Goal: Information Seeking & Learning: Compare options

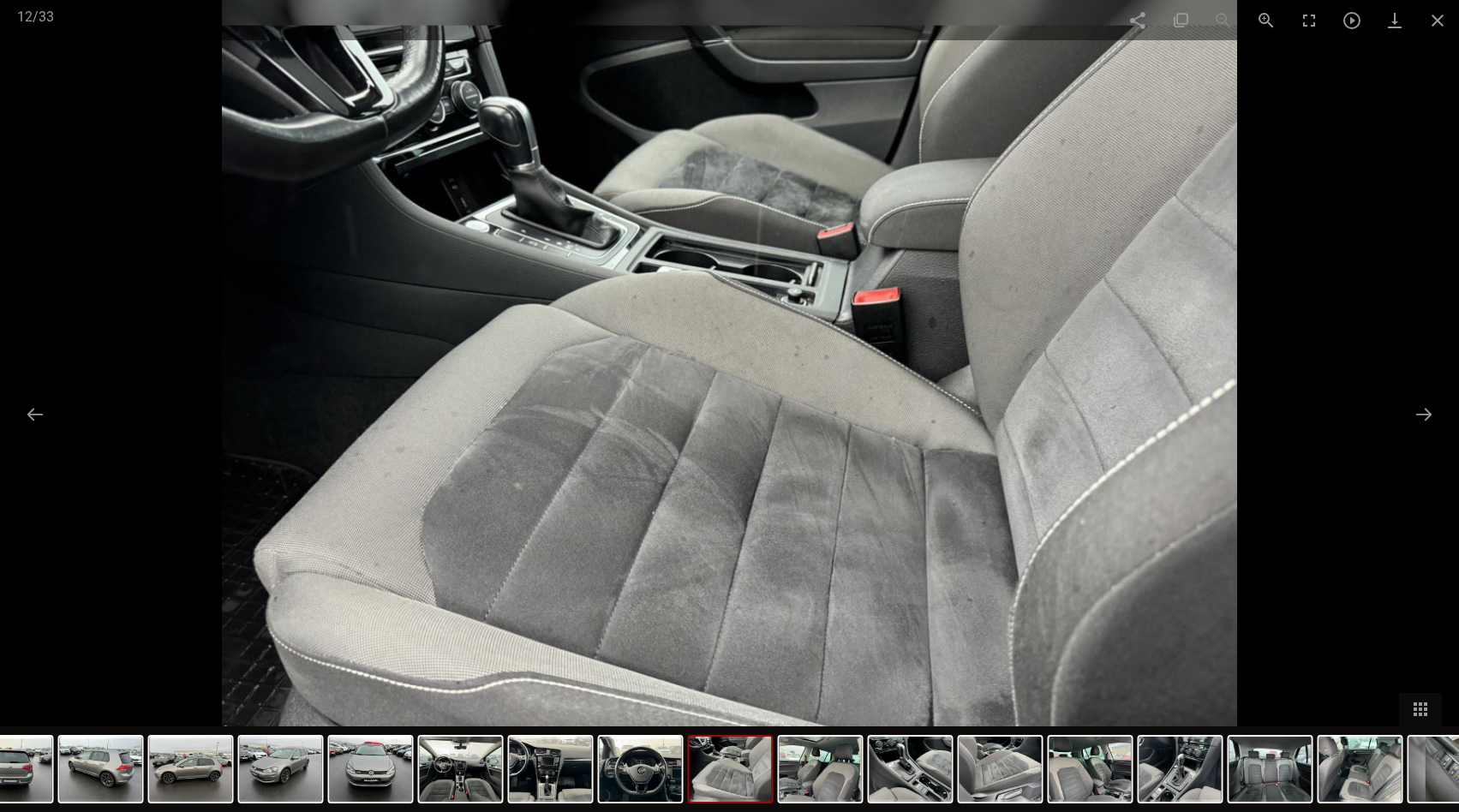
scroll to position [506, 0]
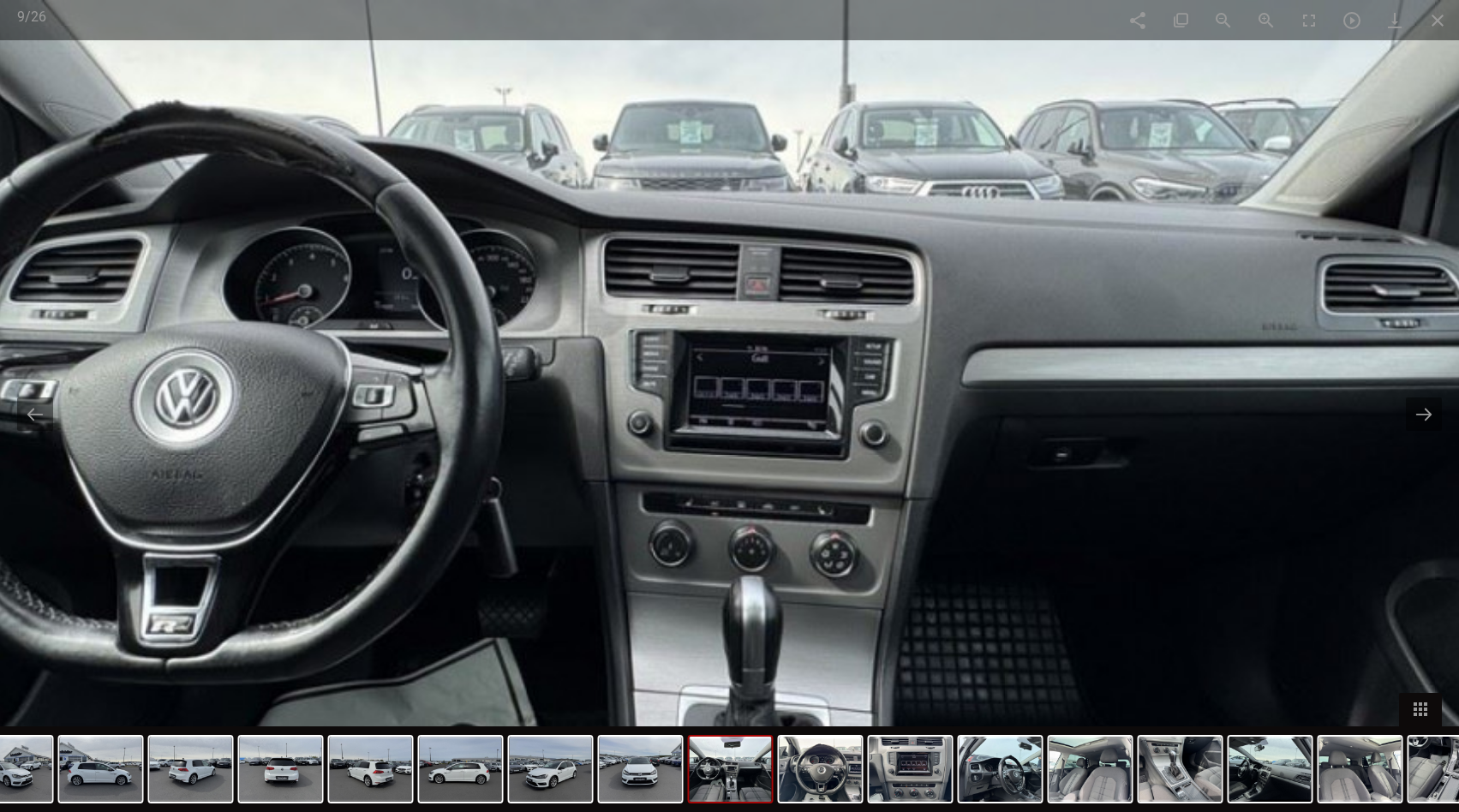
scroll to position [370, 0]
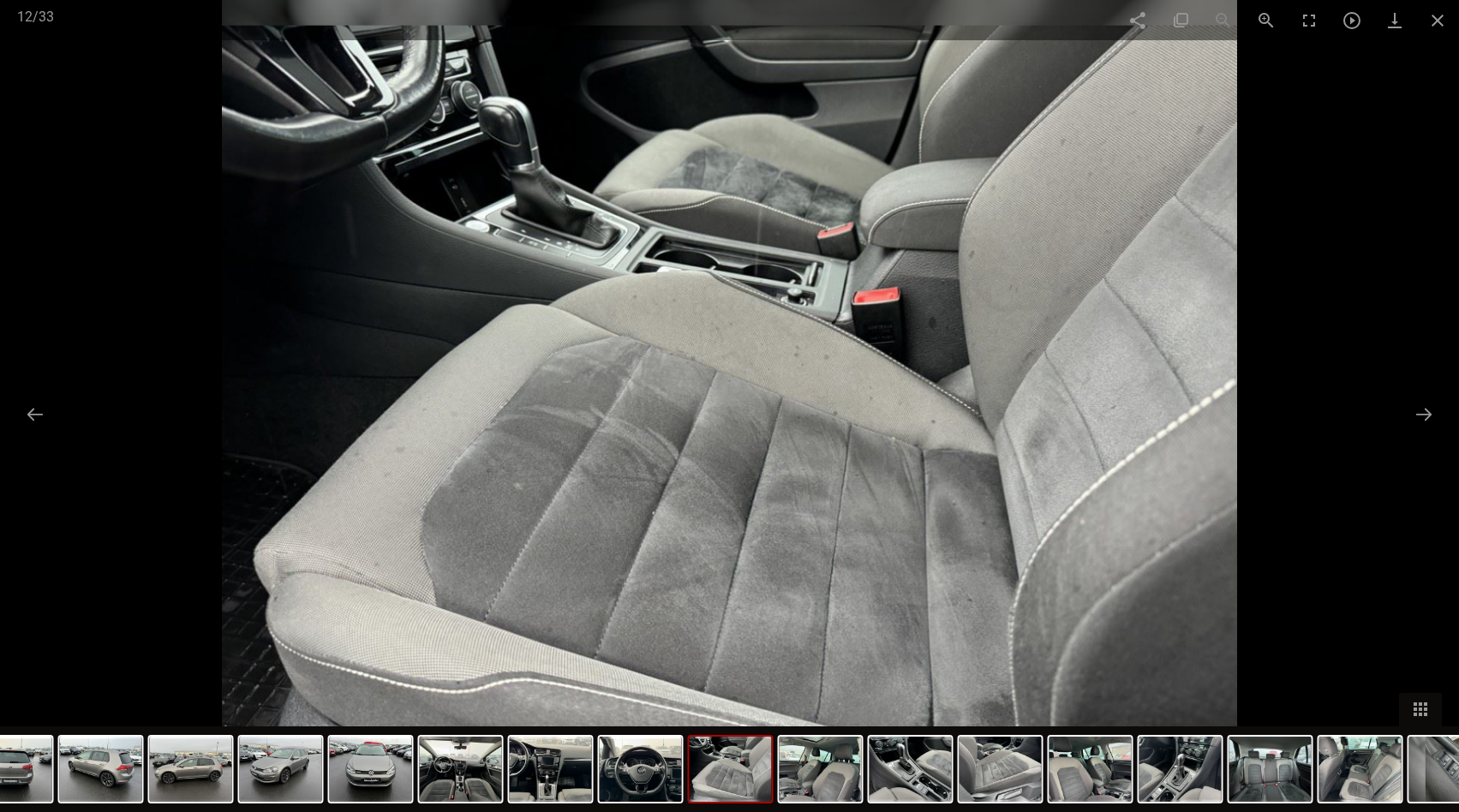
scroll to position [506, 0]
click at [1444, 14] on span at bounding box center [1438, 20] width 43 height 40
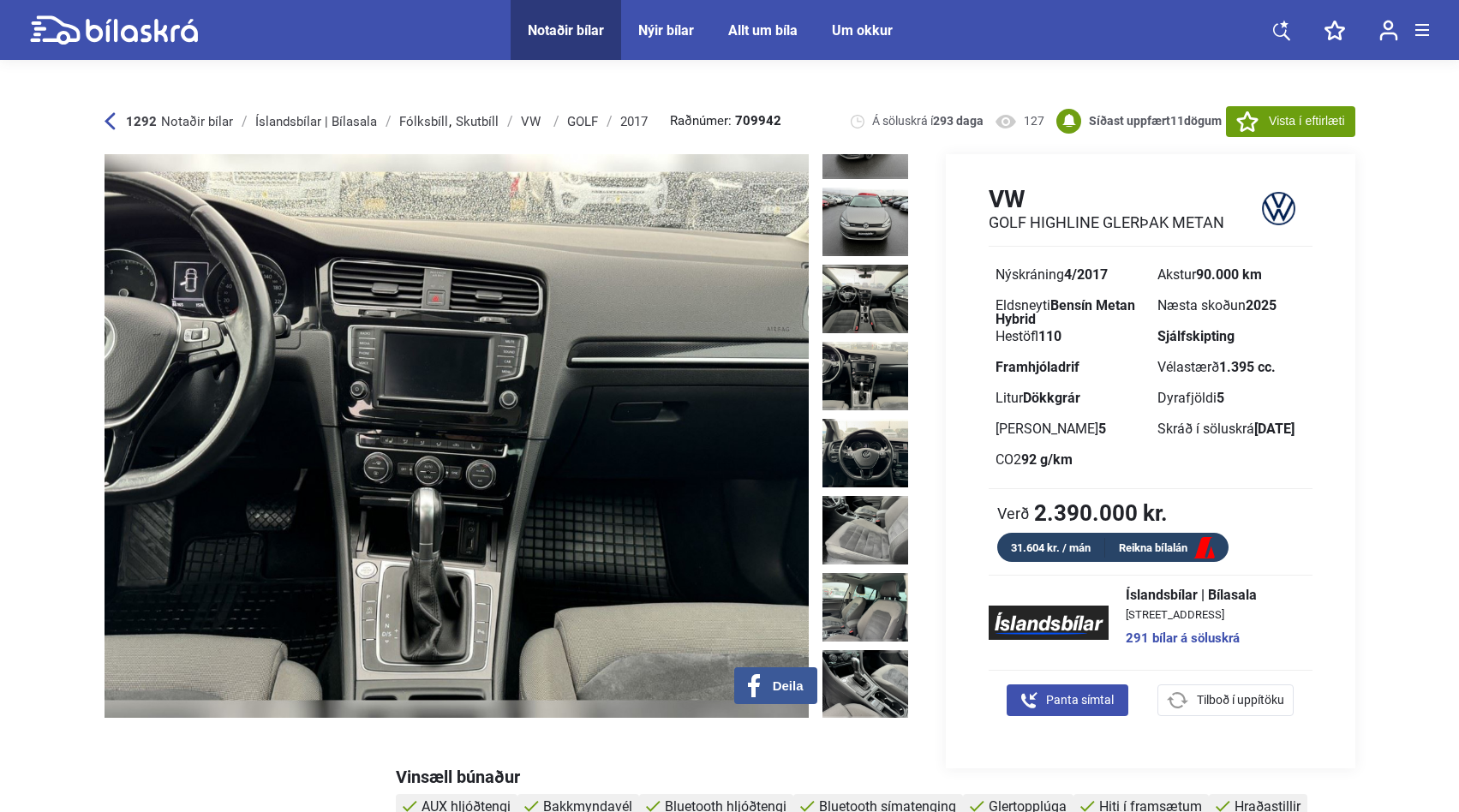
click at [400, 379] on img at bounding box center [456, 436] width 704 height 564
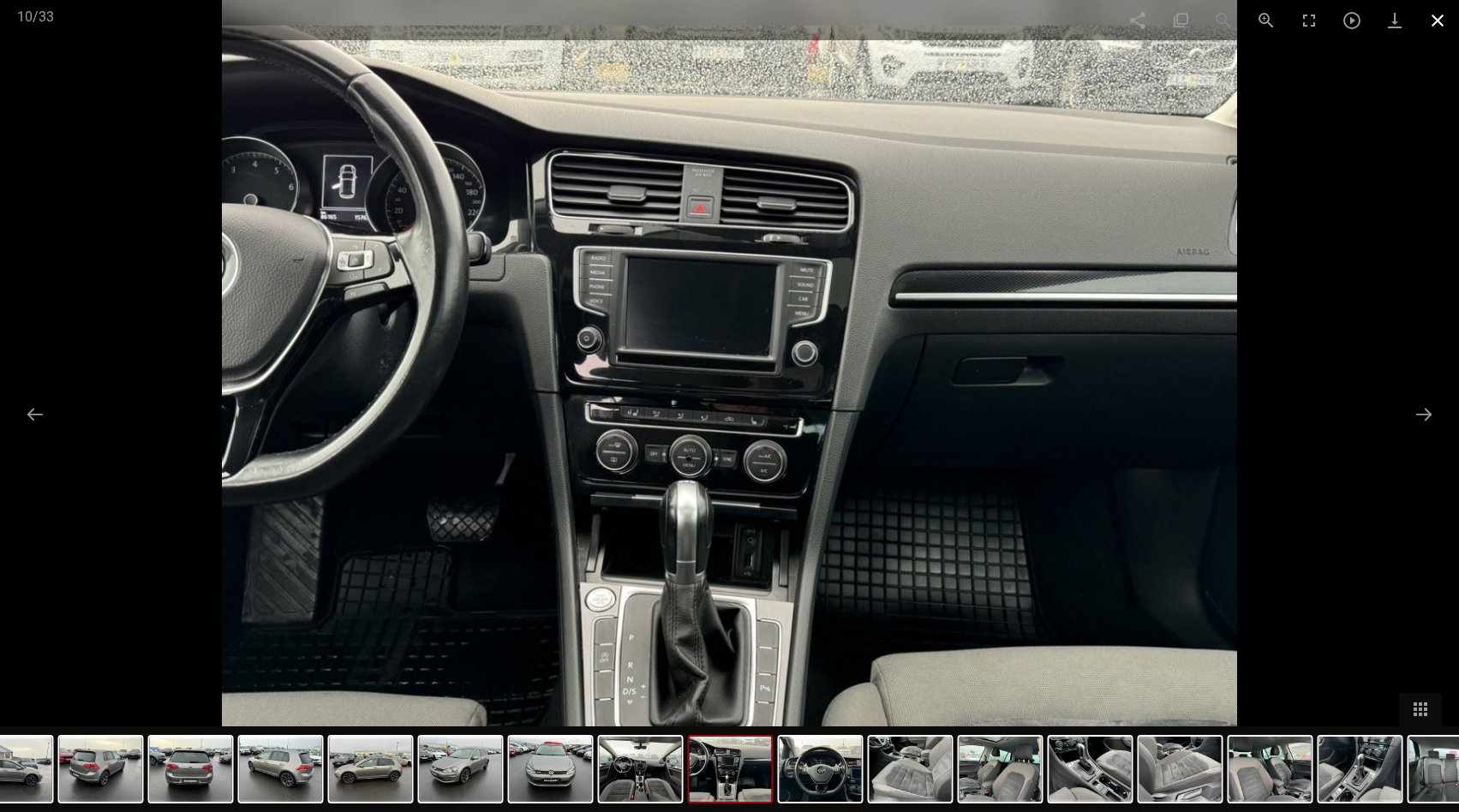
click at [1439, 28] on span at bounding box center [1438, 20] width 43 height 40
